Goal: Task Accomplishment & Management: Use online tool/utility

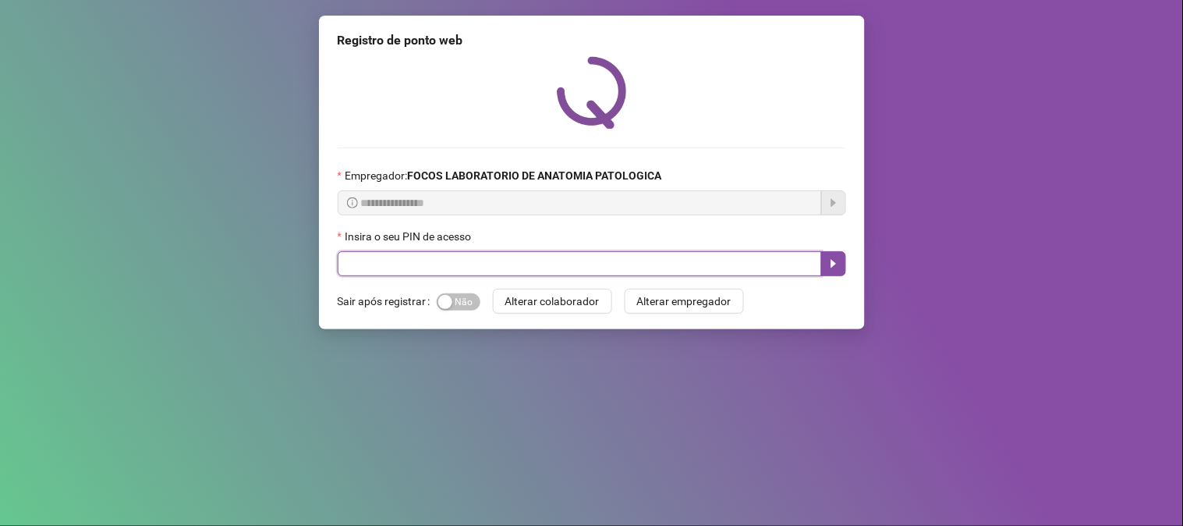
click at [544, 274] on input "text" at bounding box center [580, 263] width 484 height 25
type input "*****"
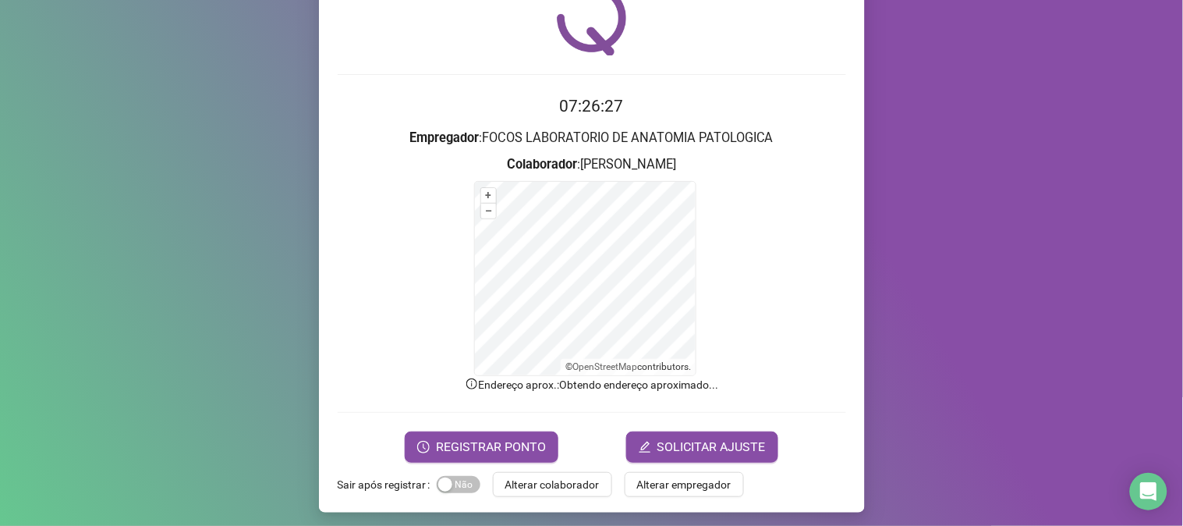
scroll to position [78, 0]
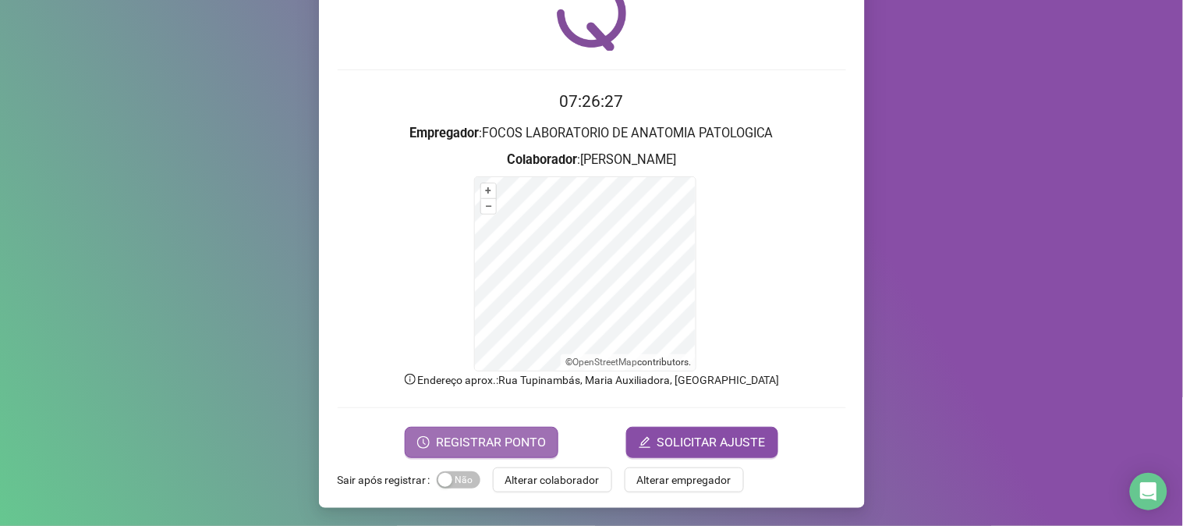
click at [507, 434] on span "REGISTRAR PONTO" at bounding box center [491, 442] width 110 height 19
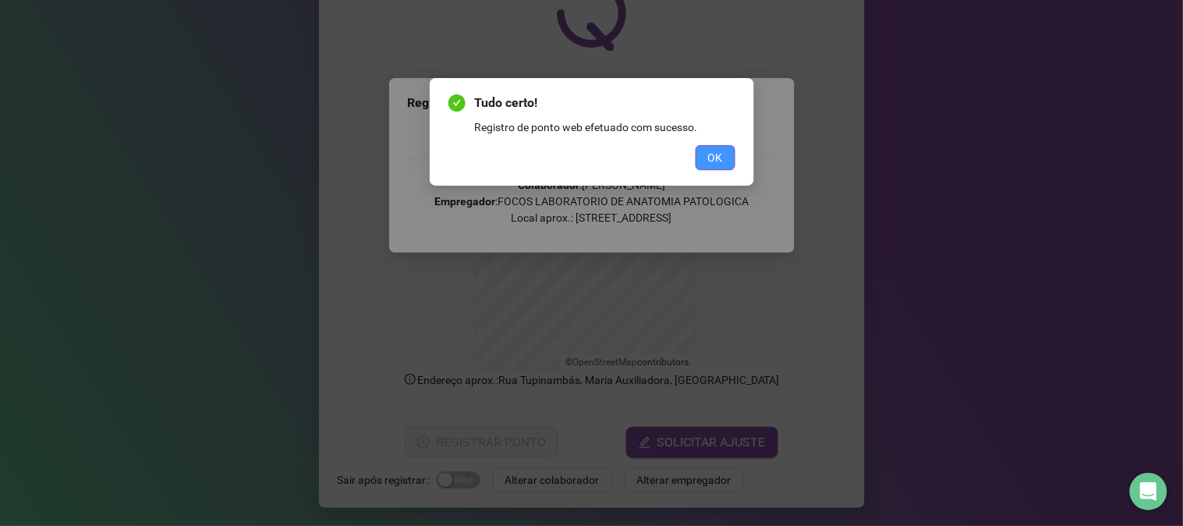
click at [715, 150] on span "OK" at bounding box center [715, 157] width 15 height 17
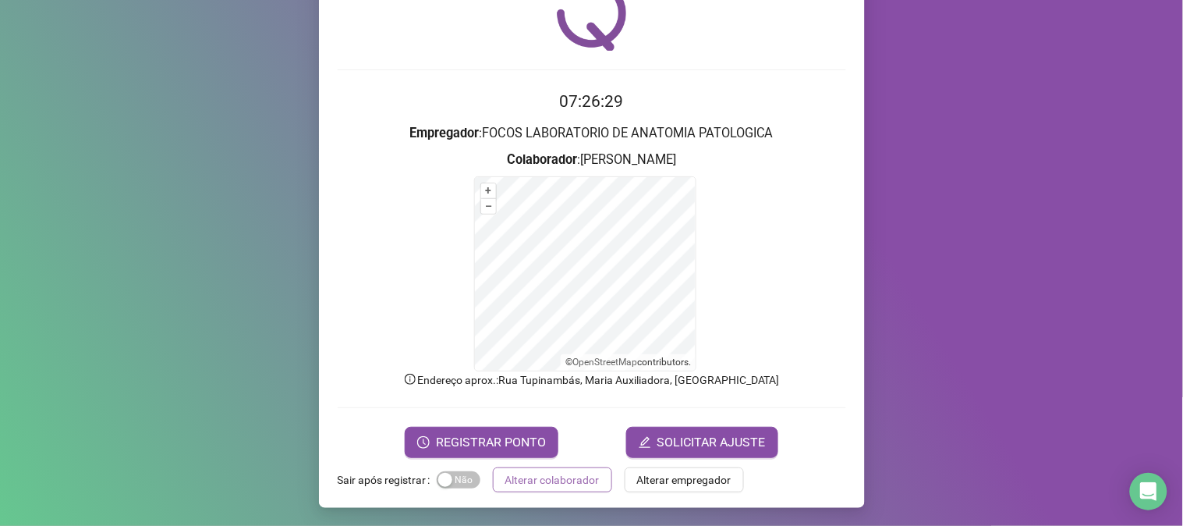
click at [548, 480] on span "Alterar colaborador" at bounding box center [553, 479] width 94 height 17
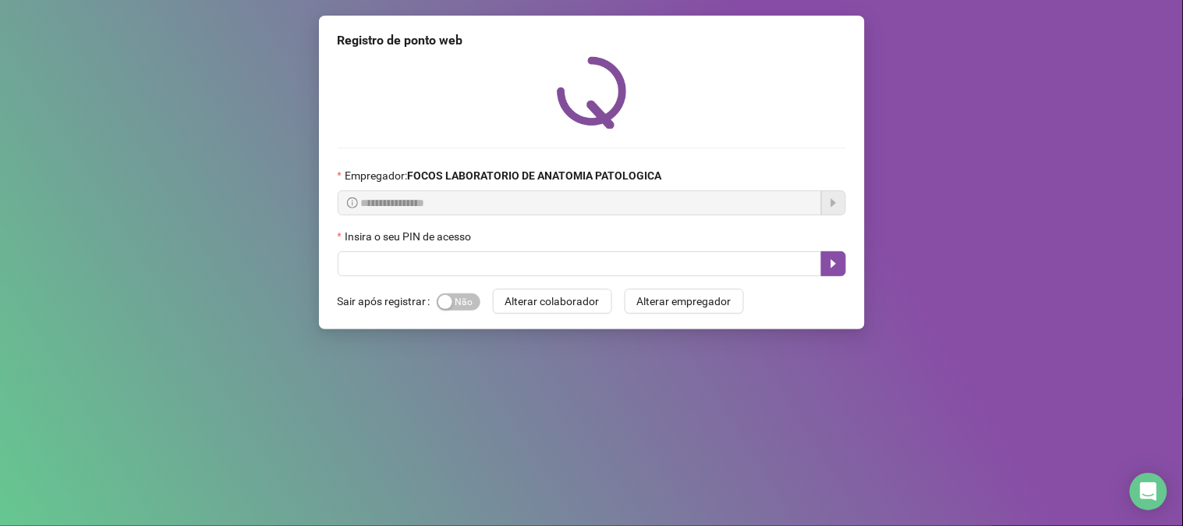
scroll to position [0, 0]
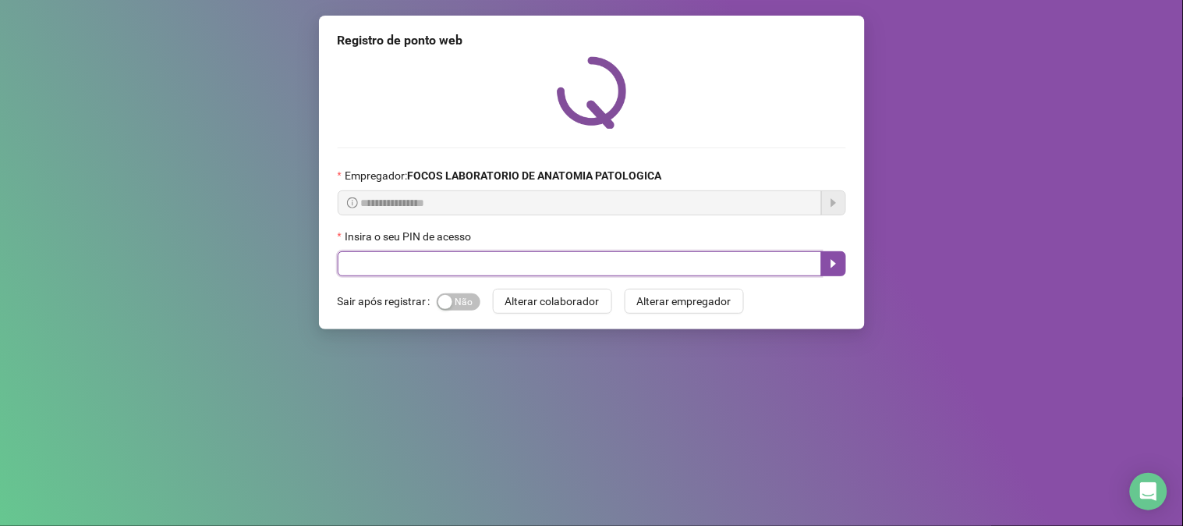
click at [489, 256] on input "text" at bounding box center [580, 263] width 484 height 25
type input "*****"
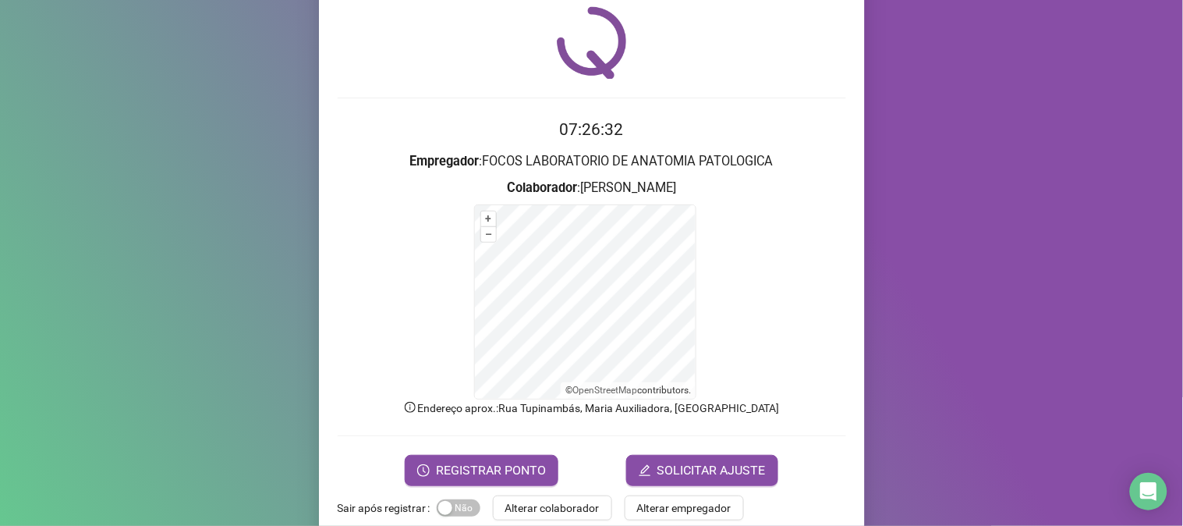
scroll to position [78, 0]
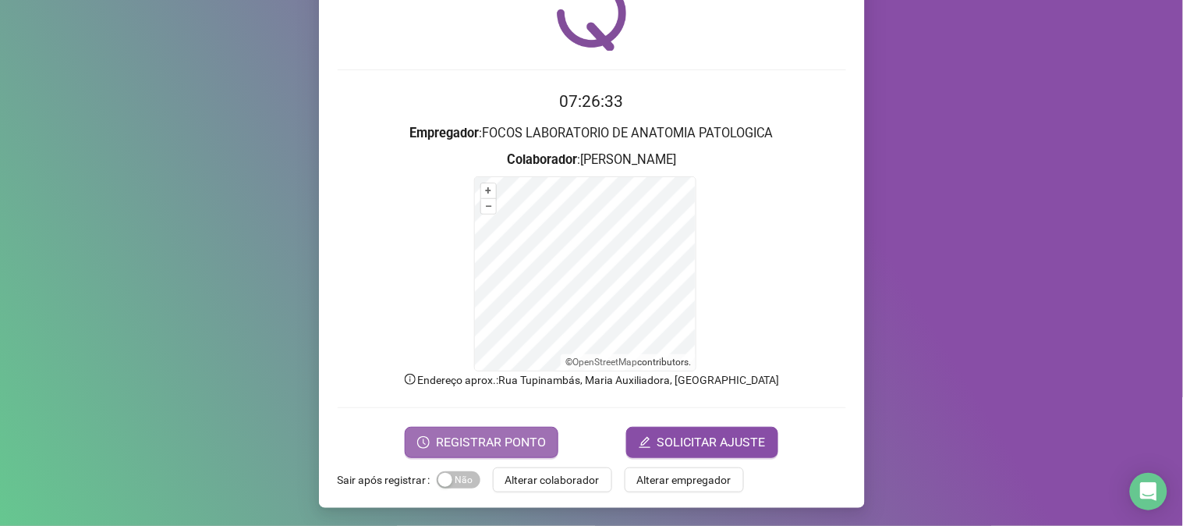
click at [512, 435] on span "REGISTRAR PONTO" at bounding box center [491, 442] width 110 height 19
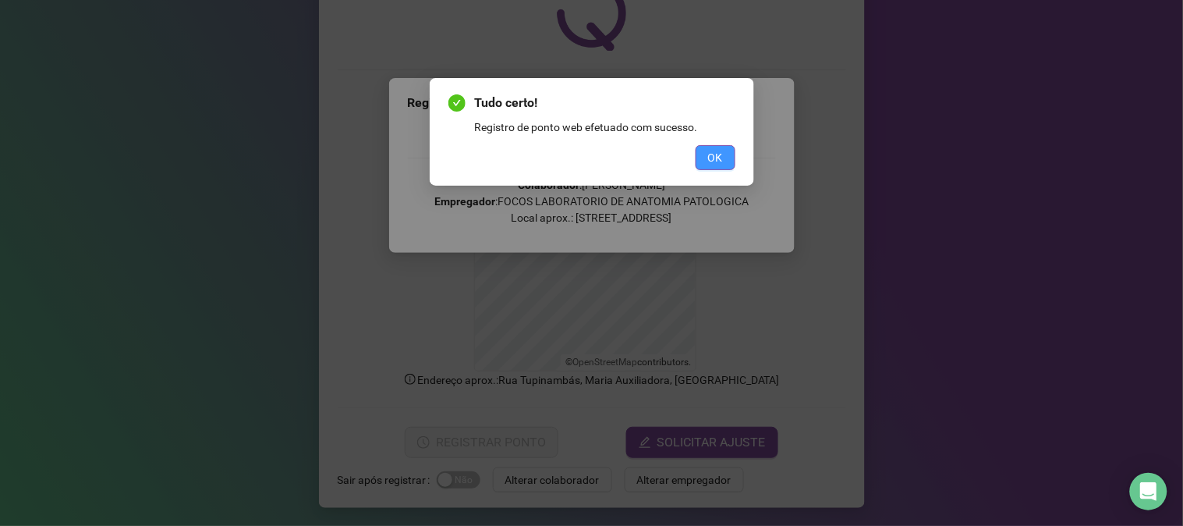
click at [722, 152] on span "OK" at bounding box center [715, 157] width 15 height 17
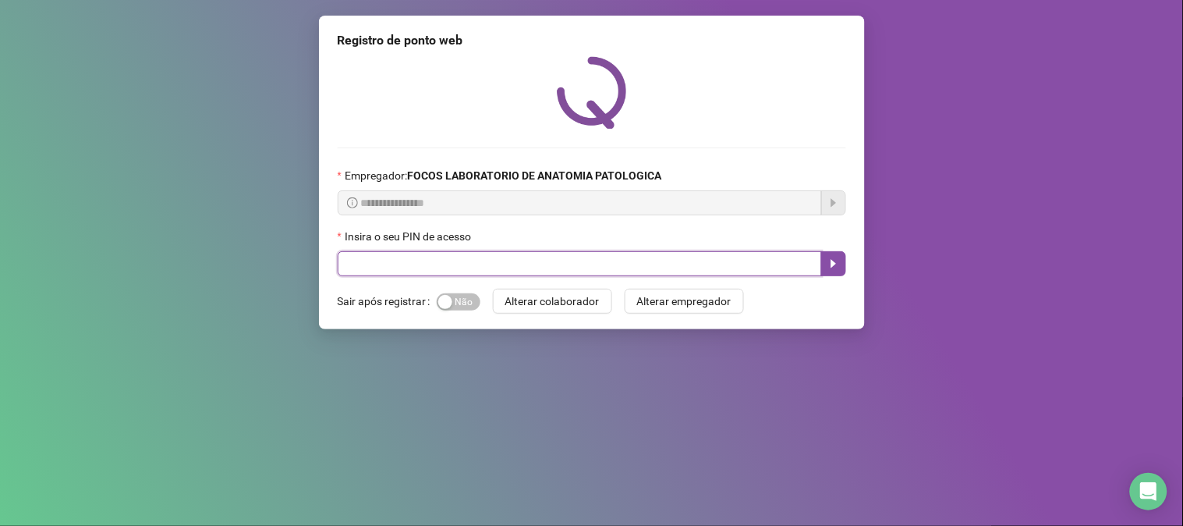
click at [394, 270] on input "text" at bounding box center [580, 263] width 484 height 25
type input "*****"
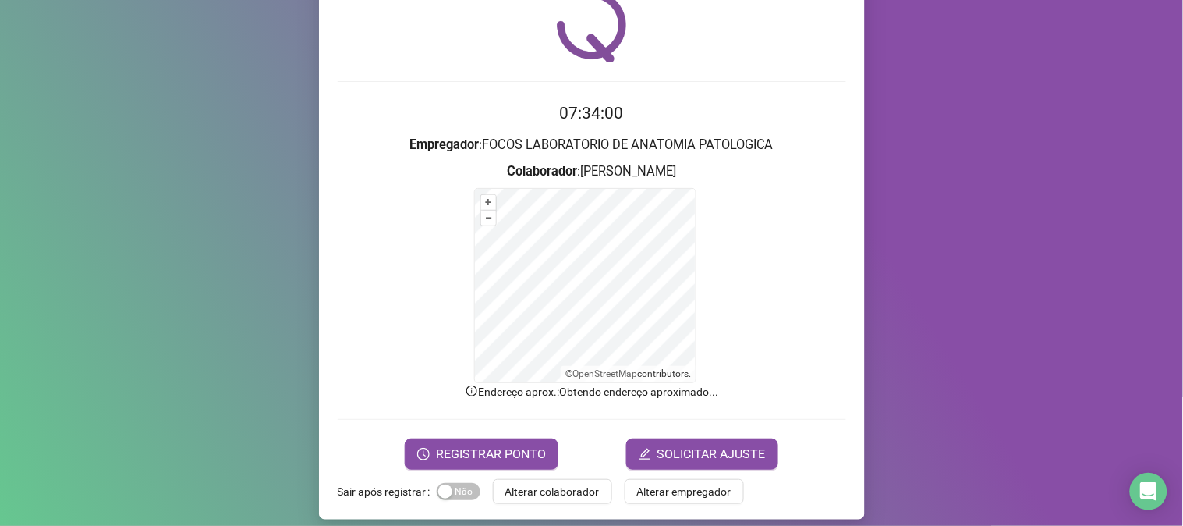
scroll to position [78, 0]
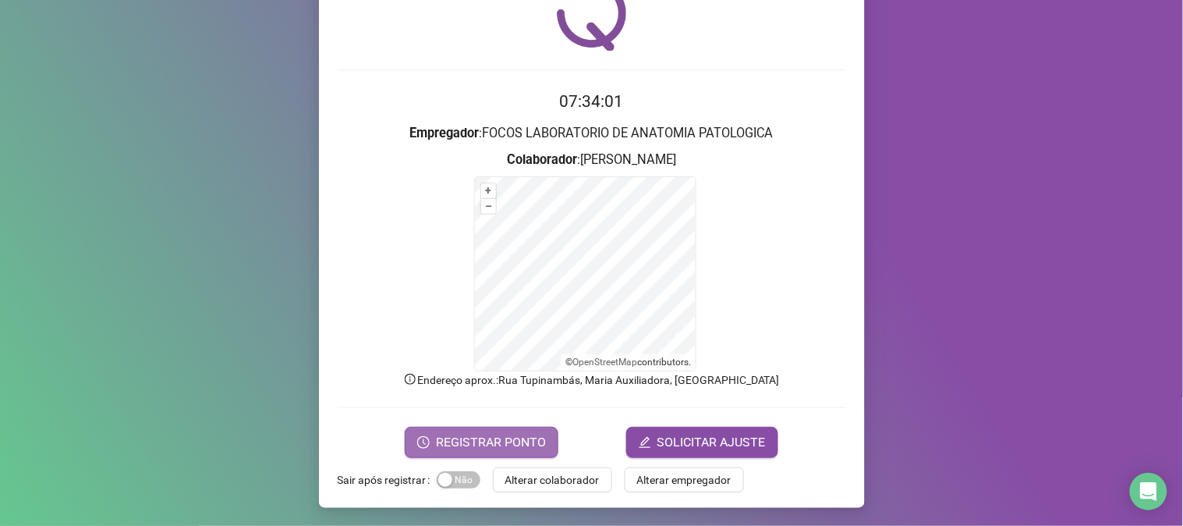
click at [481, 435] on span "REGISTRAR PONTO" at bounding box center [491, 442] width 110 height 19
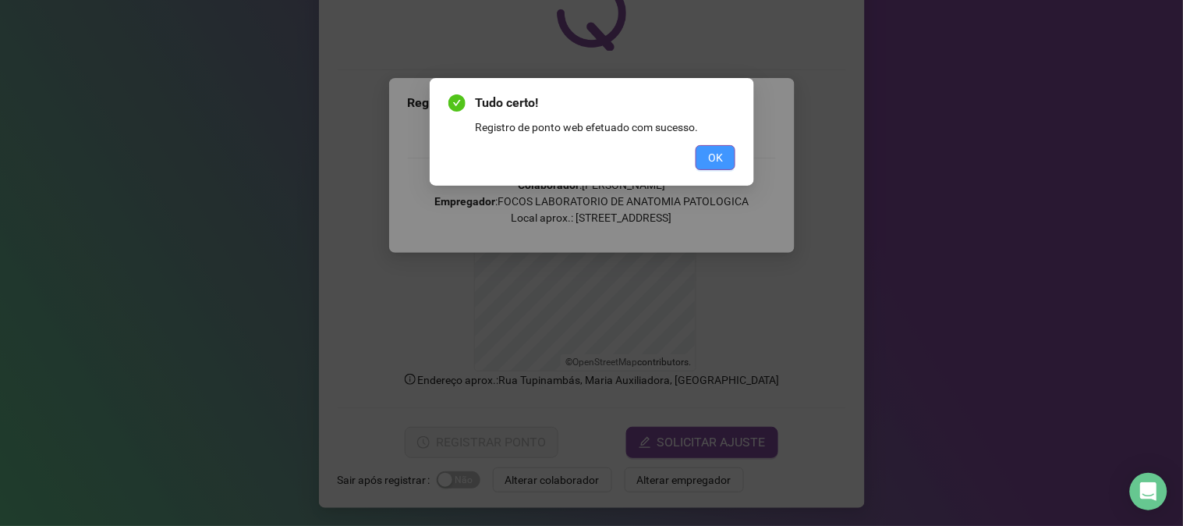
click at [715, 147] on button "OK" at bounding box center [716, 157] width 40 height 25
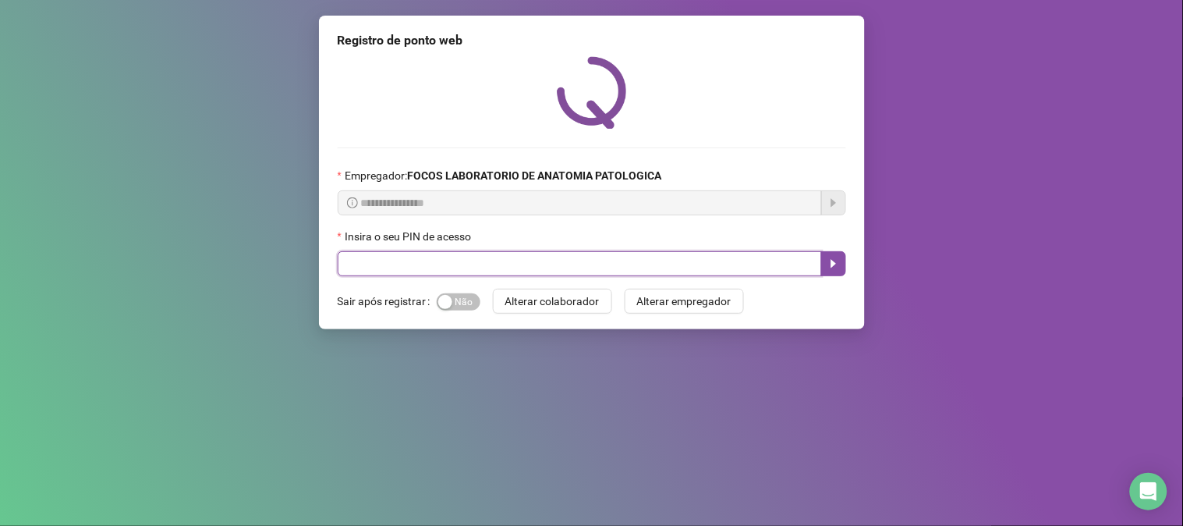
click at [469, 267] on input "text" at bounding box center [580, 263] width 484 height 25
type input "*****"
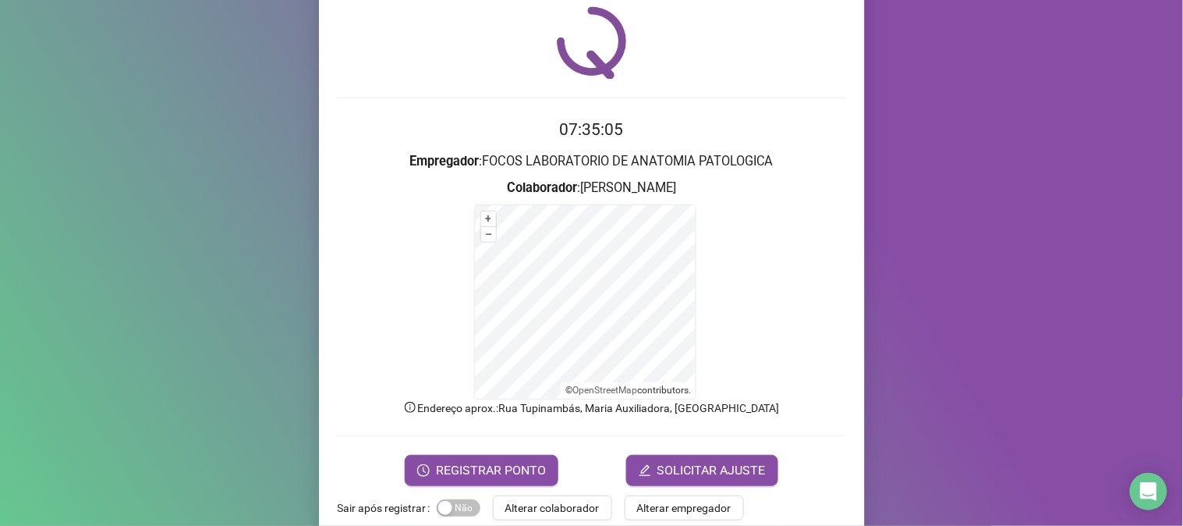
scroll to position [78, 0]
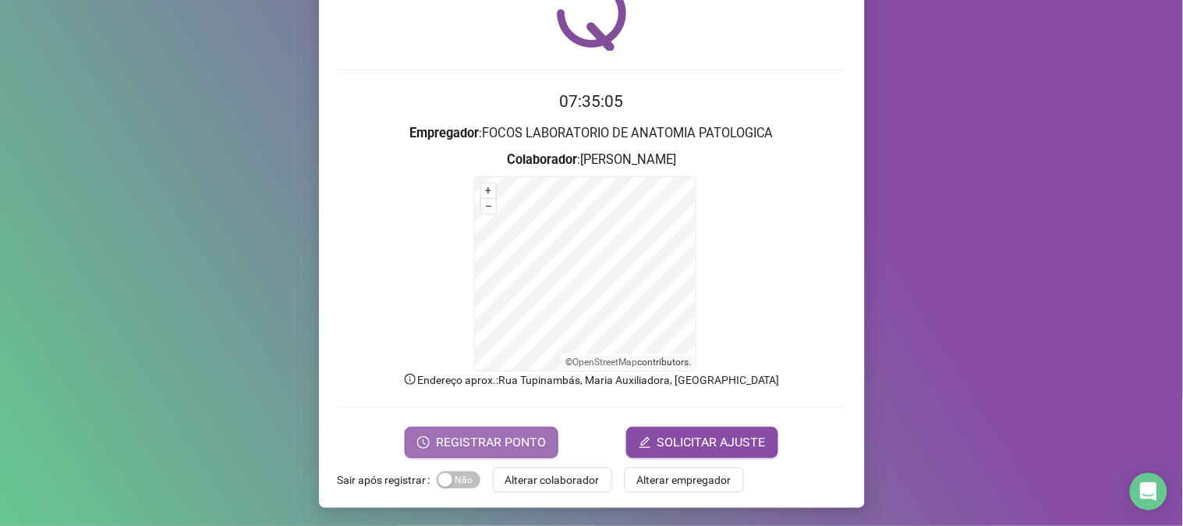
click at [480, 438] on span "REGISTRAR PONTO" at bounding box center [491, 442] width 110 height 19
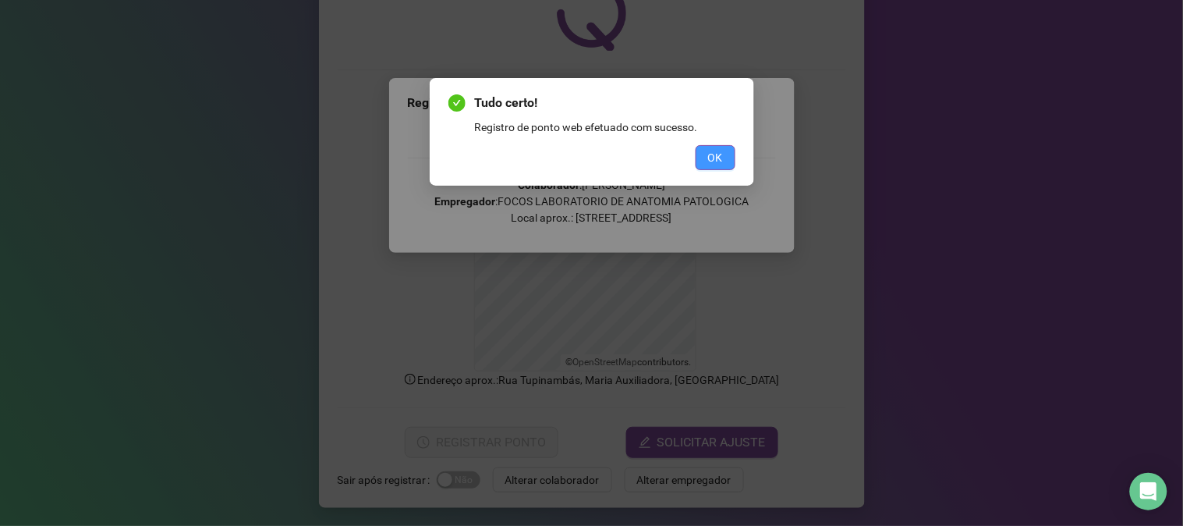
click at [715, 161] on span "OK" at bounding box center [715, 157] width 15 height 17
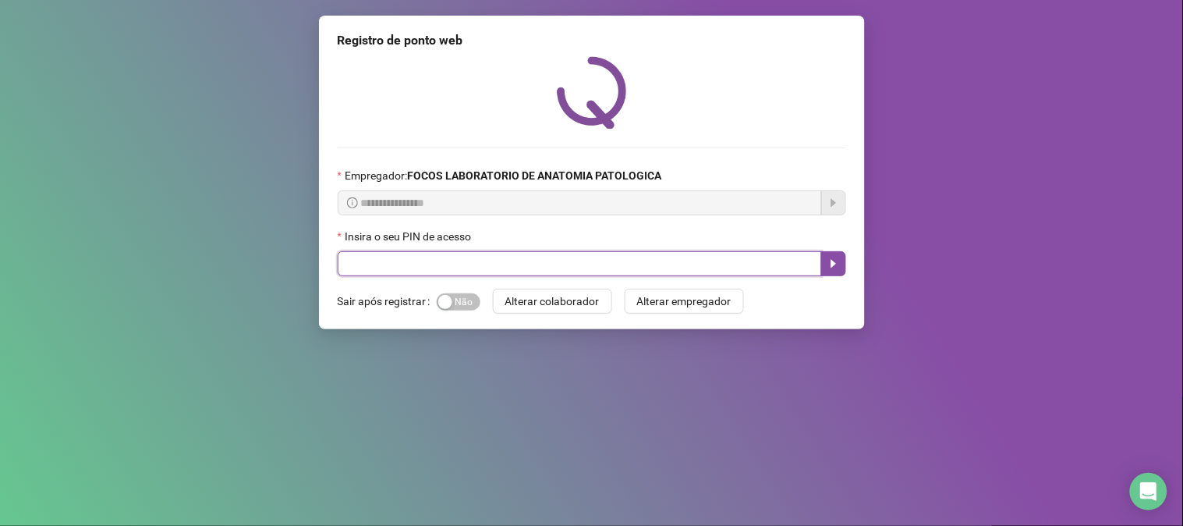
click at [525, 264] on input "text" at bounding box center [580, 263] width 484 height 25
type input "*****"
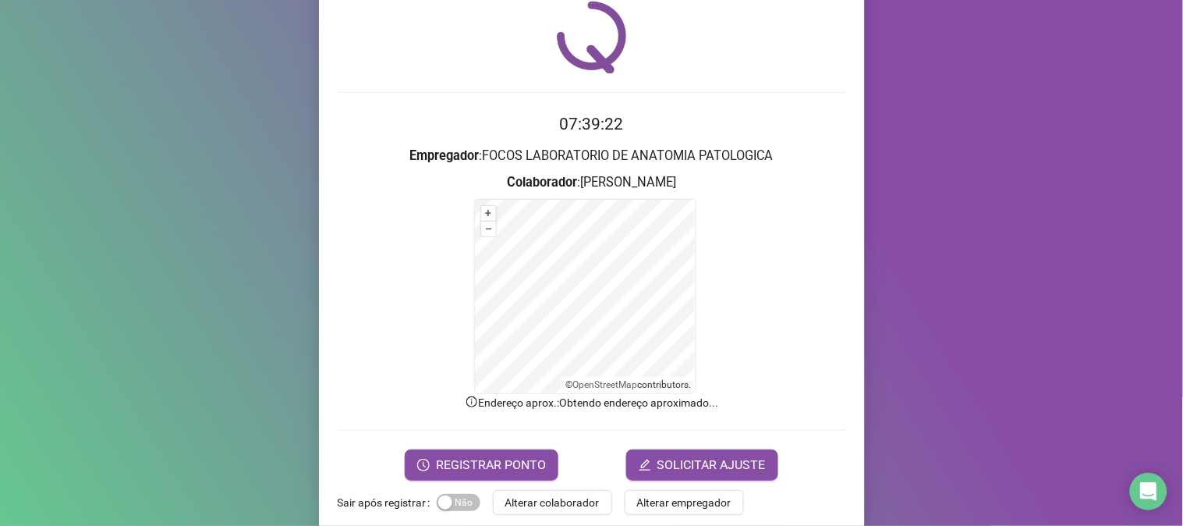
scroll to position [78, 0]
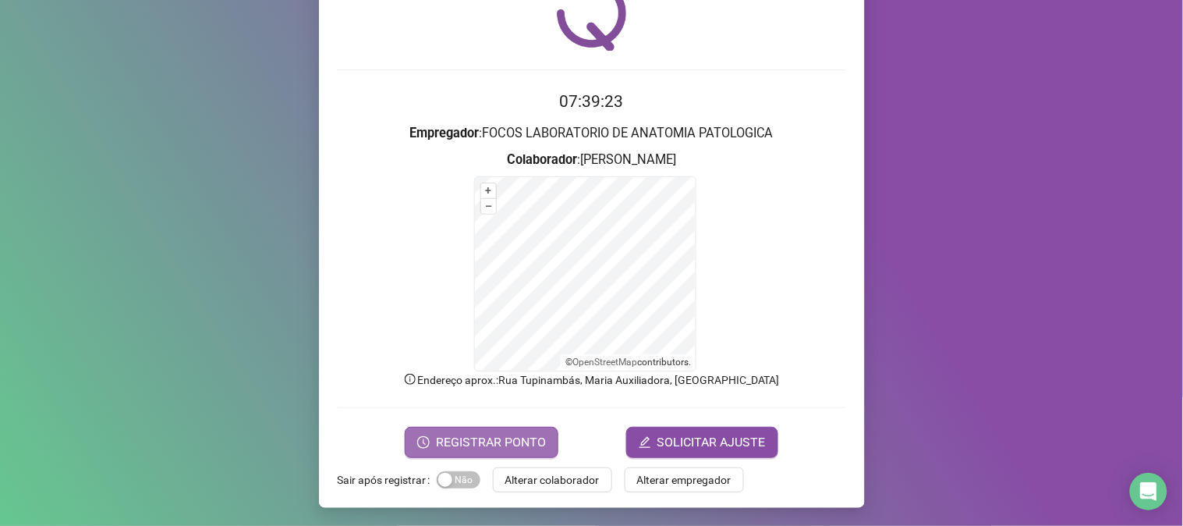
click at [503, 435] on span "REGISTRAR PONTO" at bounding box center [491, 442] width 110 height 19
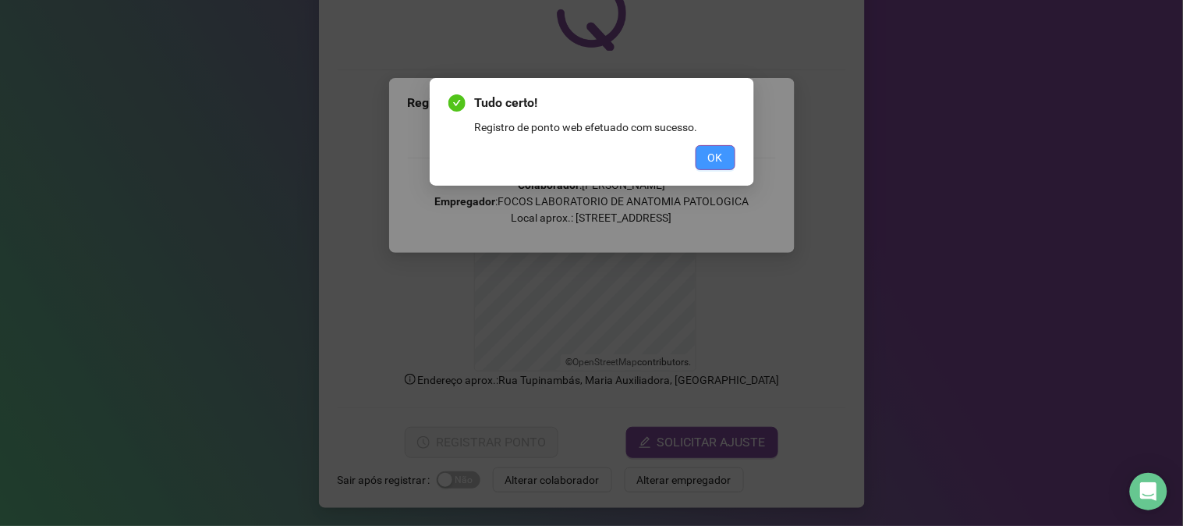
click at [718, 161] on span "OK" at bounding box center [715, 157] width 15 height 17
